Goal: Book appointment/travel/reservation

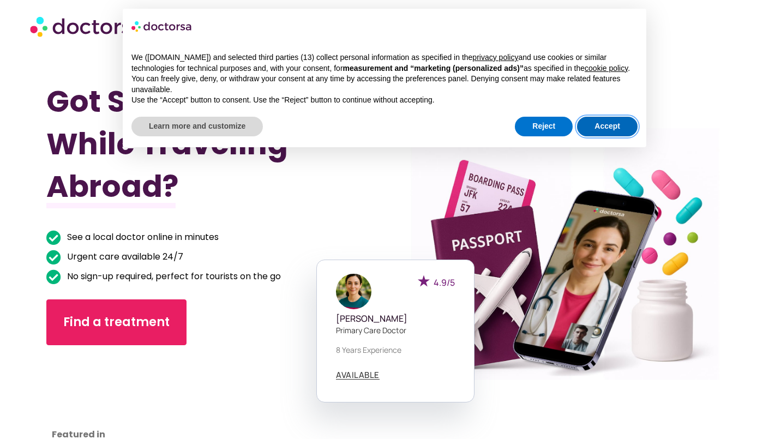
click at [609, 130] on button "Accept" at bounding box center [607, 127] width 61 height 20
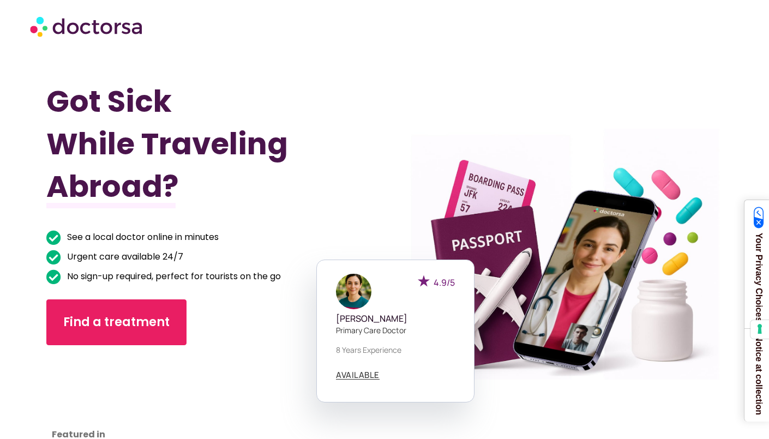
click at [293, 190] on h1 "Got Sick While Traveling Abroad?" at bounding box center [189, 144] width 287 height 128
click at [266, 124] on h1 "Got Sick While Traveling Abroad?" at bounding box center [189, 144] width 287 height 128
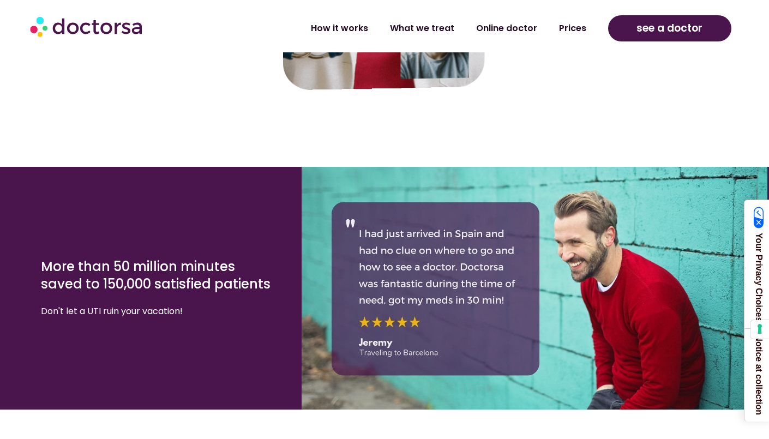
scroll to position [2238, 0]
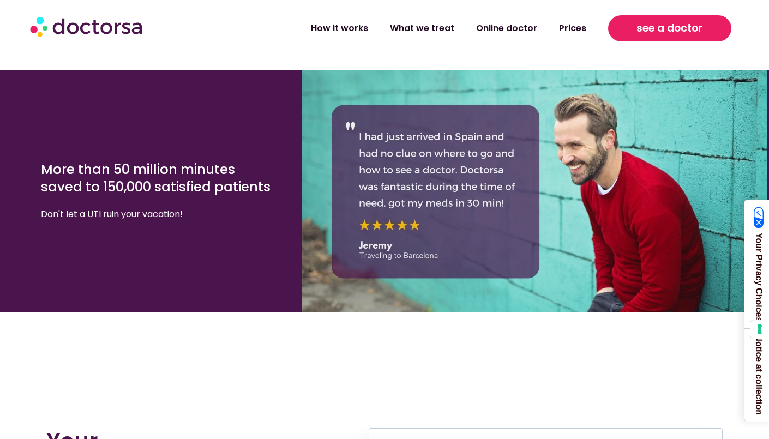
click at [635, 35] on link "see a doctor" at bounding box center [669, 28] width 123 height 26
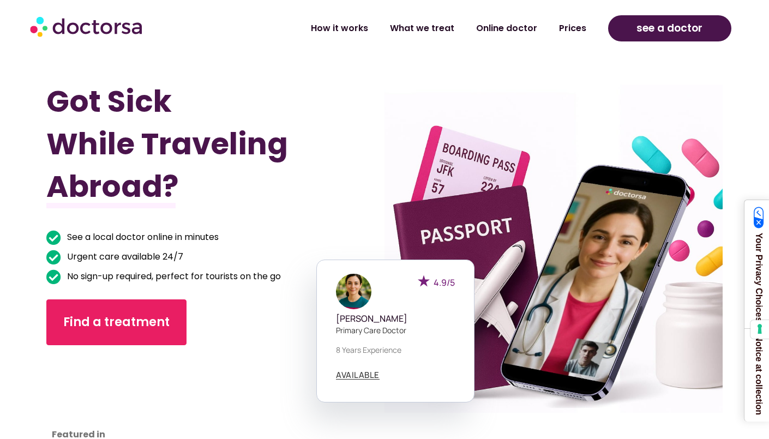
scroll to position [2238, 0]
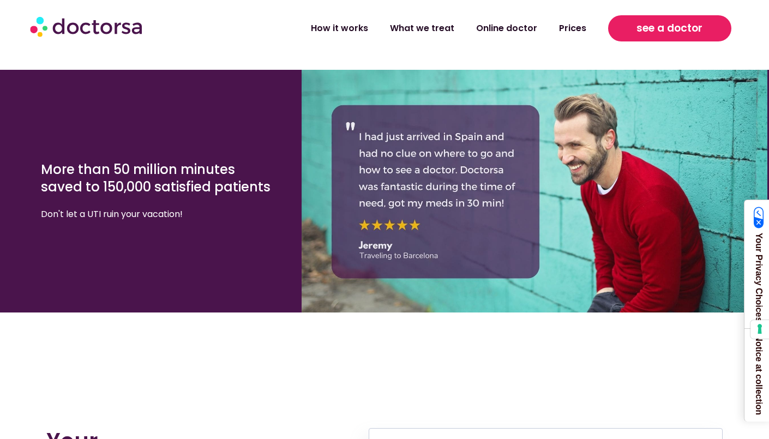
click at [651, 31] on span "see a doctor" at bounding box center [669, 28] width 66 height 17
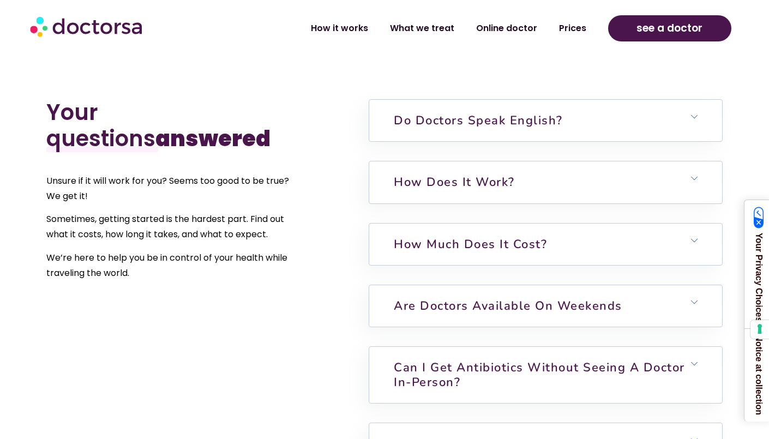
scroll to position [1368, 0]
